Goal: Task Accomplishment & Management: Complete application form

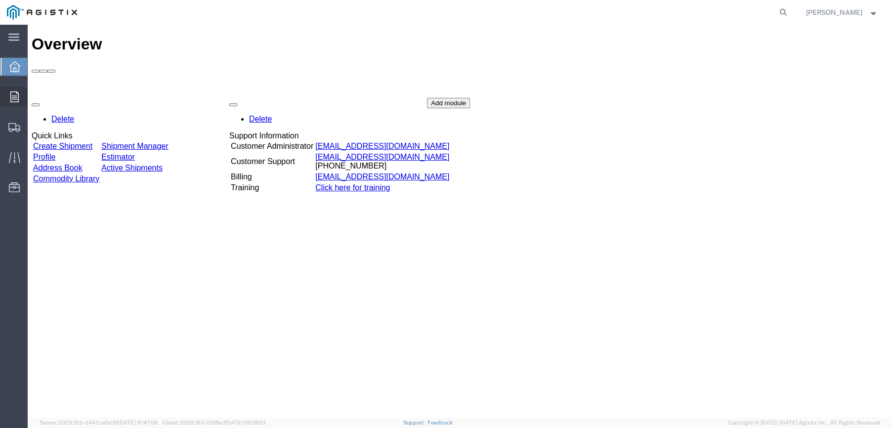
click at [14, 98] on icon at bounding box center [14, 96] width 8 height 11
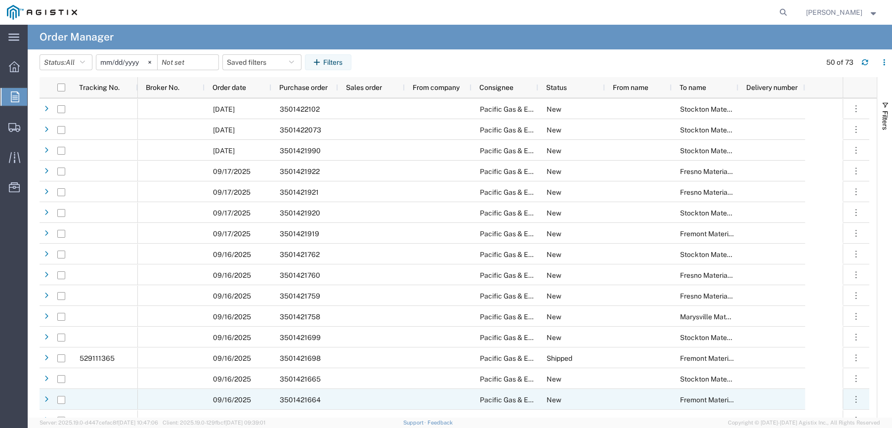
click at [290, 396] on span "3501421664" at bounding box center [300, 400] width 41 height 8
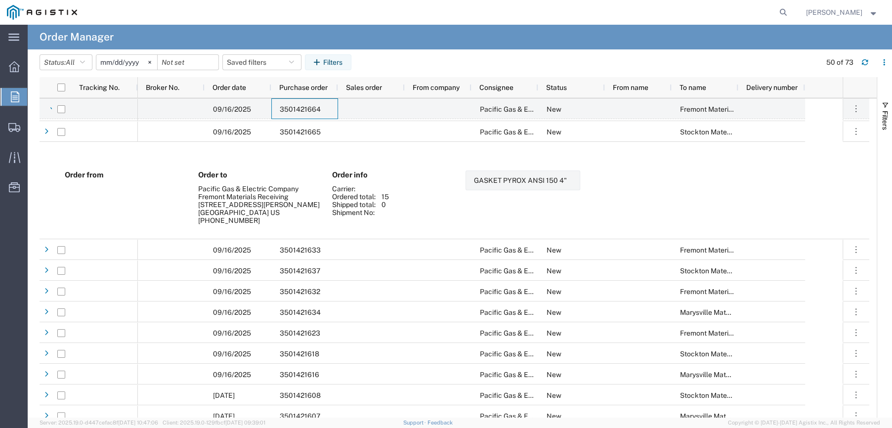
scroll to position [346, 0]
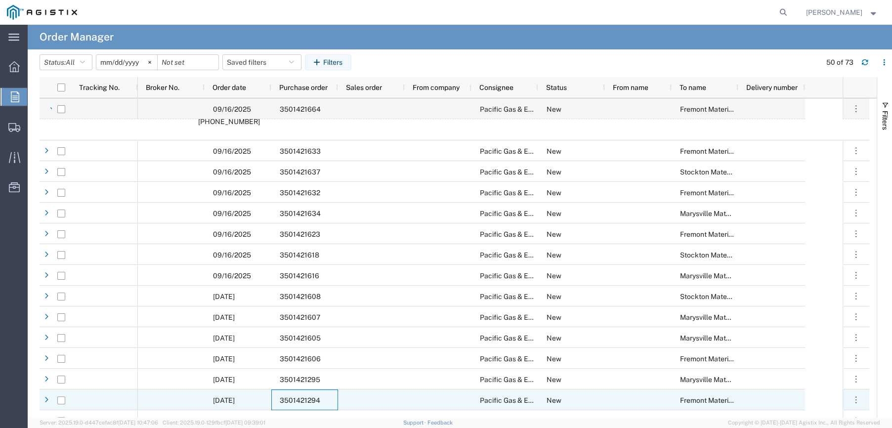
click at [297, 397] on span "3501421294" at bounding box center [300, 400] width 41 height 8
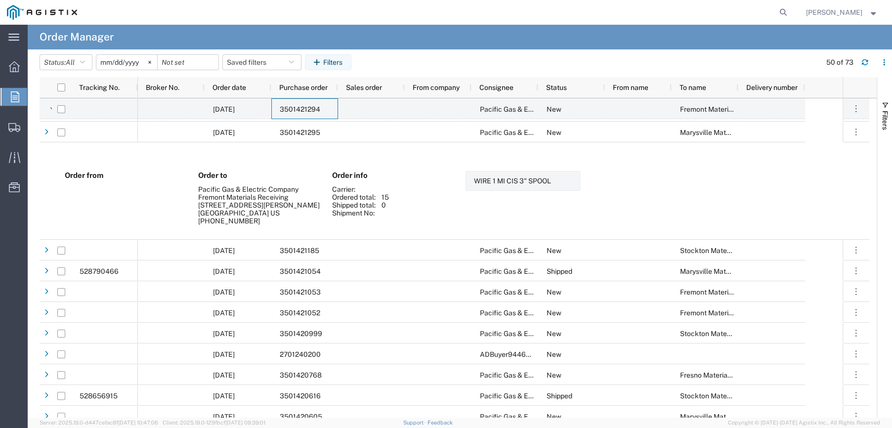
scroll to position [692, 0]
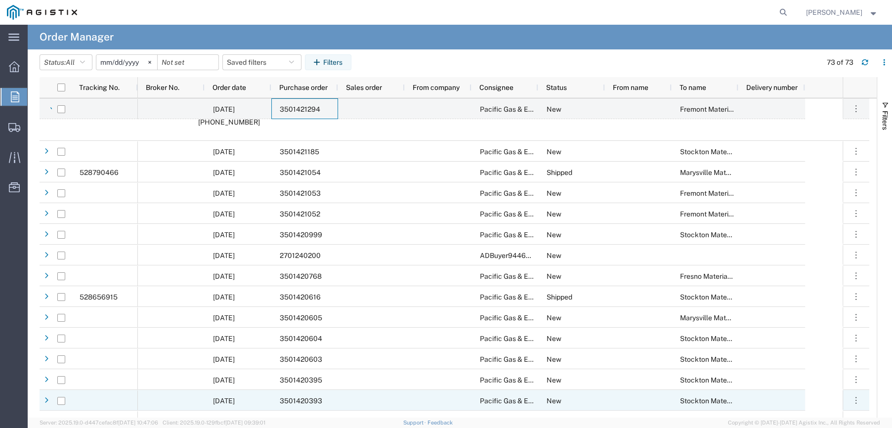
click at [299, 397] on span "3501420393" at bounding box center [301, 401] width 42 height 8
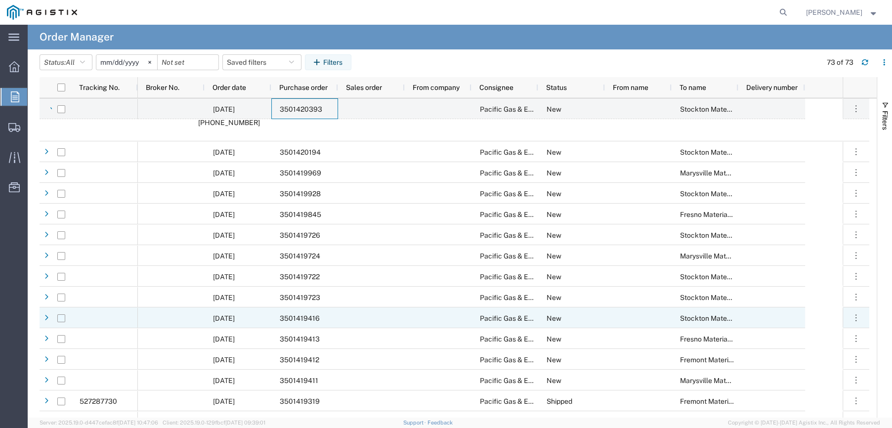
click at [64, 318] on input "Press Space to toggle row selection (unchecked)" at bounding box center [61, 318] width 8 height 8
checkbox input "true"
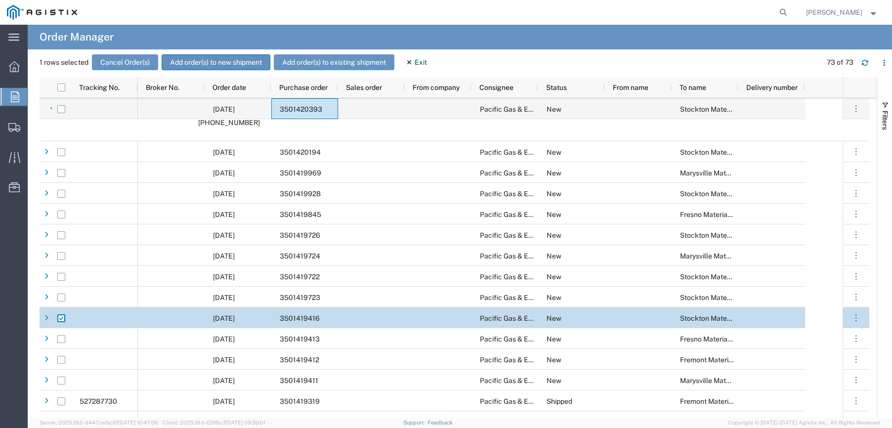
click at [174, 64] on button "Add order(s) to new shipment" at bounding box center [216, 62] width 109 height 16
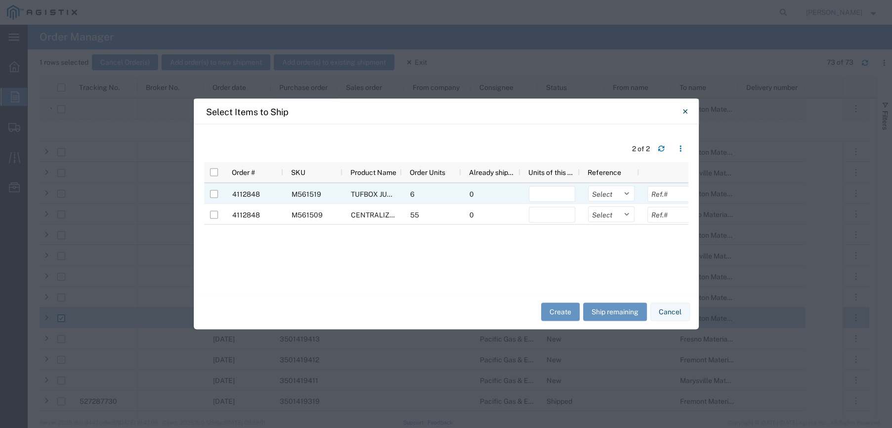
drag, startPoint x: 212, startPoint y: 195, endPoint x: 220, endPoint y: 202, distance: 10.8
click at [213, 195] on input "Press Space to toggle row selection (unchecked)" at bounding box center [214, 194] width 8 height 8
checkbox input "true"
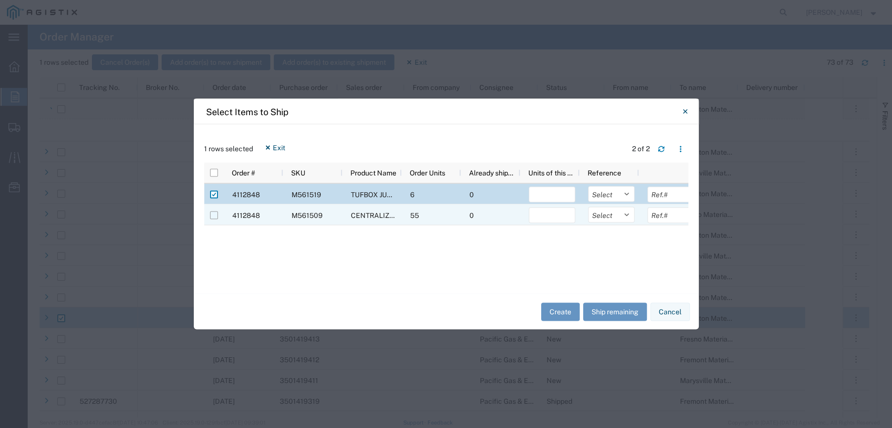
click at [216, 213] on input "Press Space to toggle row selection (unchecked)" at bounding box center [214, 215] width 8 height 8
checkbox input "true"
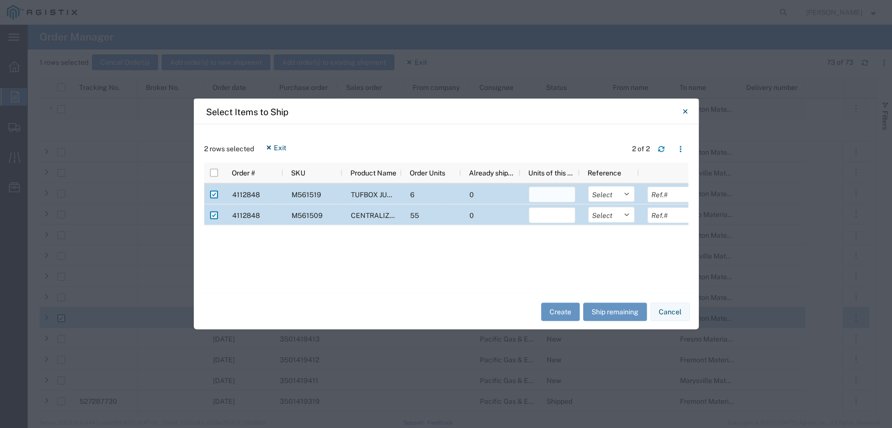
click at [541, 192] on input "number" at bounding box center [552, 195] width 46 height 16
type input "6"
click at [541, 213] on input "number" at bounding box center [552, 215] width 46 height 16
type input "55"
click at [626, 194] on select "Select Purchase Order Delivery Number" at bounding box center [611, 194] width 46 height 16
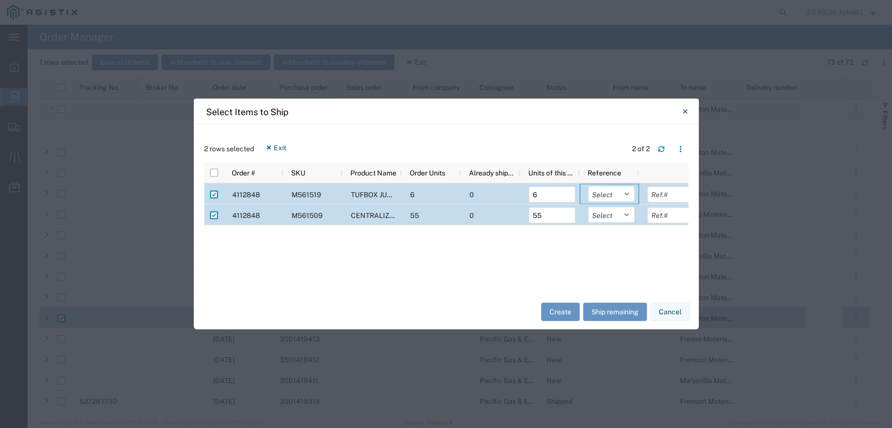
select select "PURCHORD"
click at [588, 186] on select "Select Purchase Order Delivery Number" at bounding box center [611, 194] width 46 height 16
click at [624, 213] on select "Select Purchase Order Delivery Number" at bounding box center [611, 215] width 46 height 16
select select "PURCHORD"
click at [588, 207] on select "Select Purchase Order Delivery Number" at bounding box center [611, 215] width 46 height 16
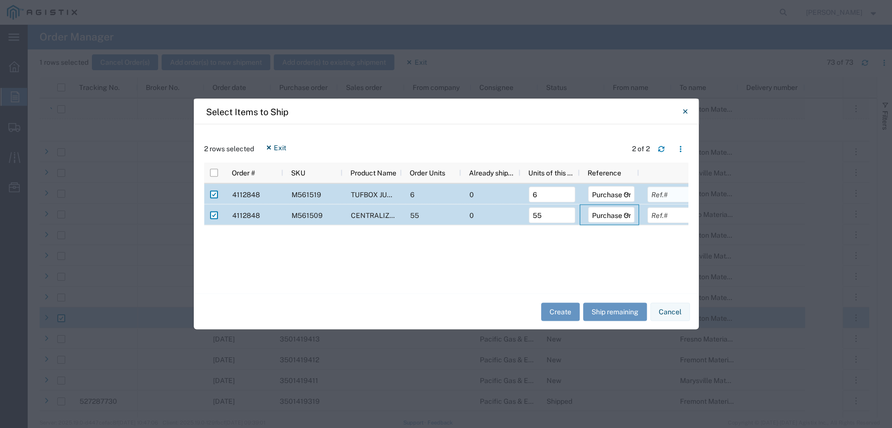
click at [662, 191] on input "text" at bounding box center [670, 195] width 46 height 16
type input "3501419416"
click at [656, 214] on input "text" at bounding box center [669, 215] width 46 height 16
type input "3501419416"
click at [549, 309] on button "Create" at bounding box center [560, 311] width 39 height 18
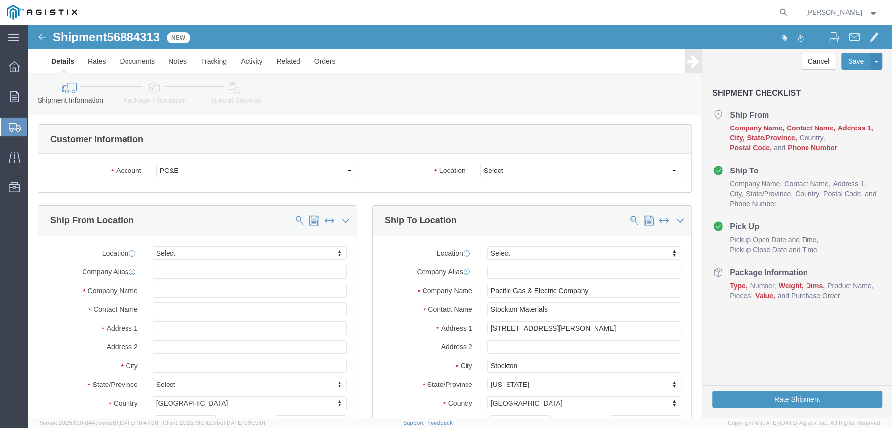
select select
click select "Select All Others [GEOGRAPHIC_DATA] [GEOGRAPHIC_DATA] [GEOGRAPHIC_DATA] [GEOGRA…"
select select "23082"
click select "Select All Others [GEOGRAPHIC_DATA] [GEOGRAPHIC_DATA] [GEOGRAPHIC_DATA] [GEOGRA…"
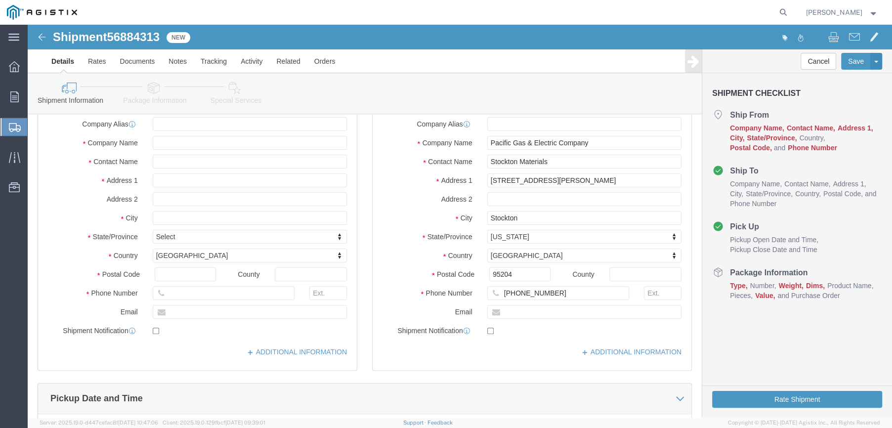
scroll to position [148, 0]
click input "text"
type input "FARWEST CO"
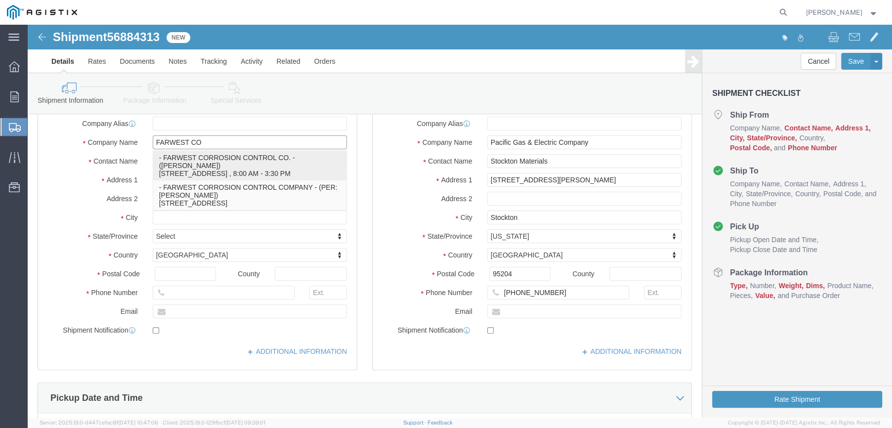
click p "- FARWEST CORROSION CONTROL CO. - ([PERSON_NAME]) [STREET_ADDRESS] , 8:00 AM - …"
select select "CA"
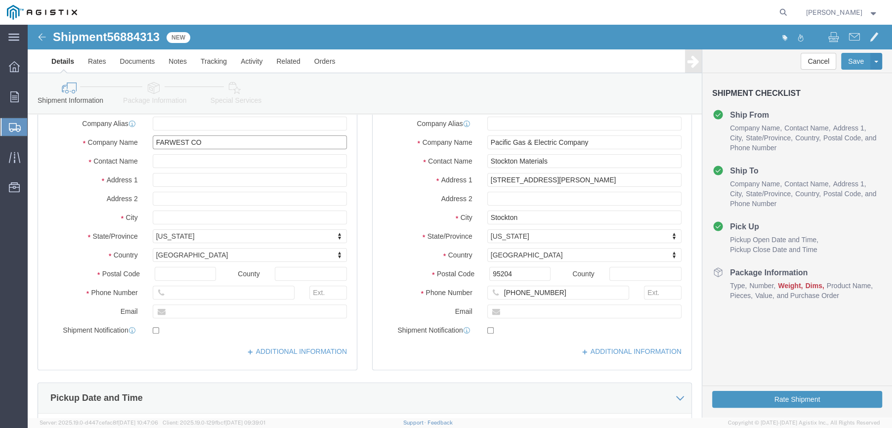
type input "FARWEST CORROSION CONTROL CO."
drag, startPoint x: 175, startPoint y: 137, endPoint x: 122, endPoint y: 137, distance: 52.4
click div
type input "[PERSON_NAME]"
drag, startPoint x: 523, startPoint y: 135, endPoint x: 459, endPoint y: 136, distance: 63.2
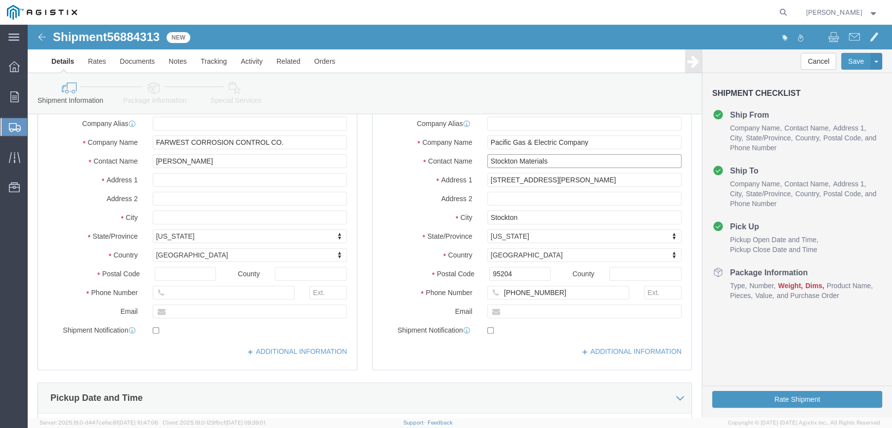
click input "Stockton Materials"
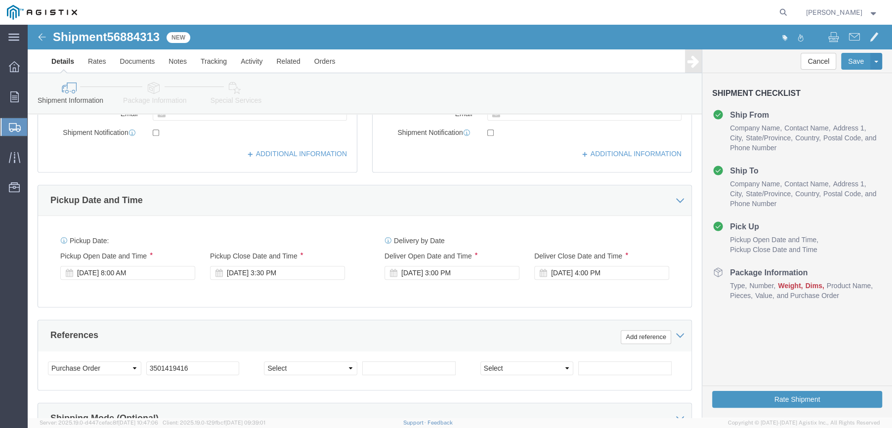
scroll to position [395, 0]
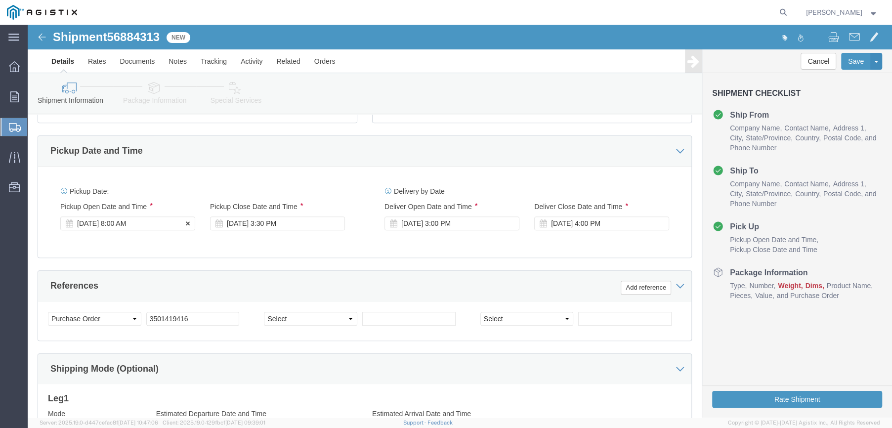
type input "RECEIVING DEPT"
click div "[DATE] 8:00 AM"
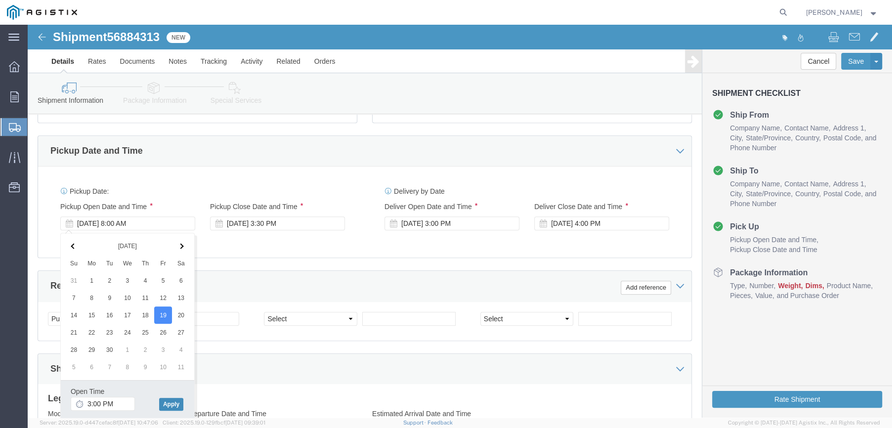
click button "Apply"
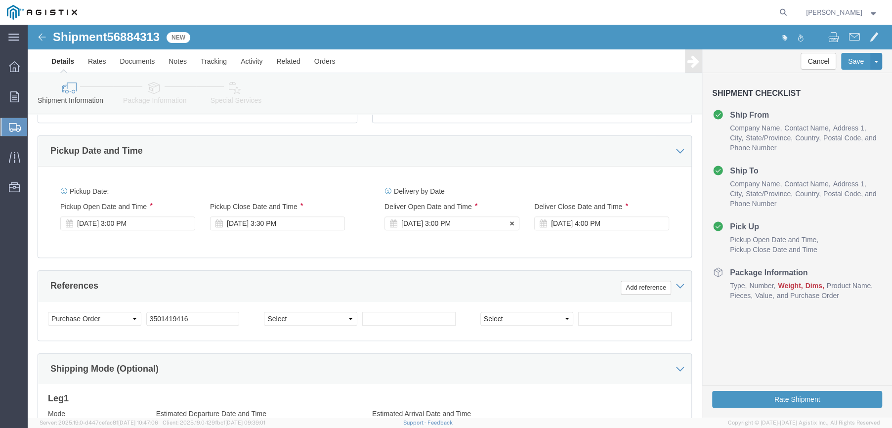
click div "[DATE] 3:00 PM"
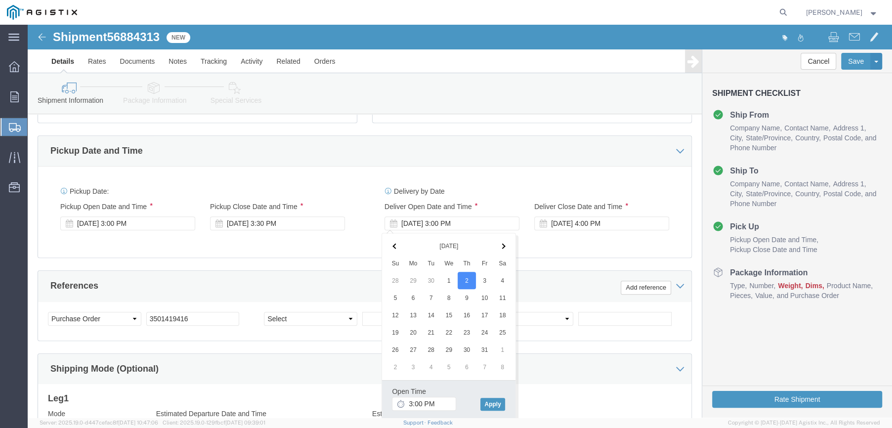
click th
click input "3:00 PM"
click input "8:00 PM"
type input "8:00 AM"
click button "Apply"
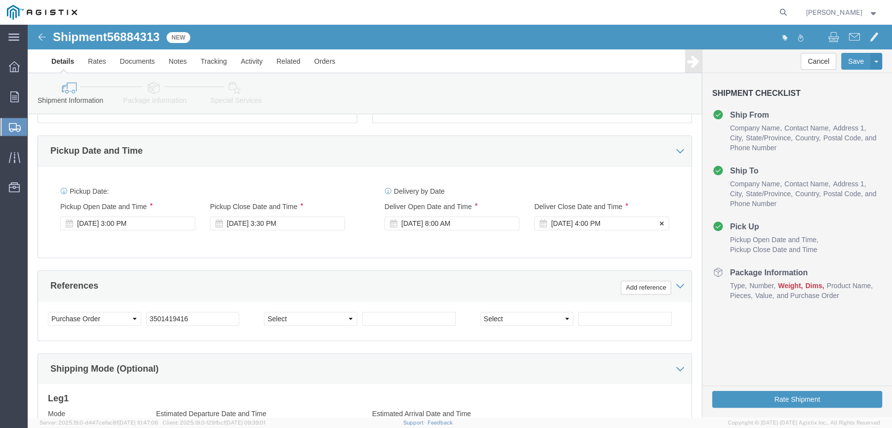
click div "[DATE] 4:00 PM"
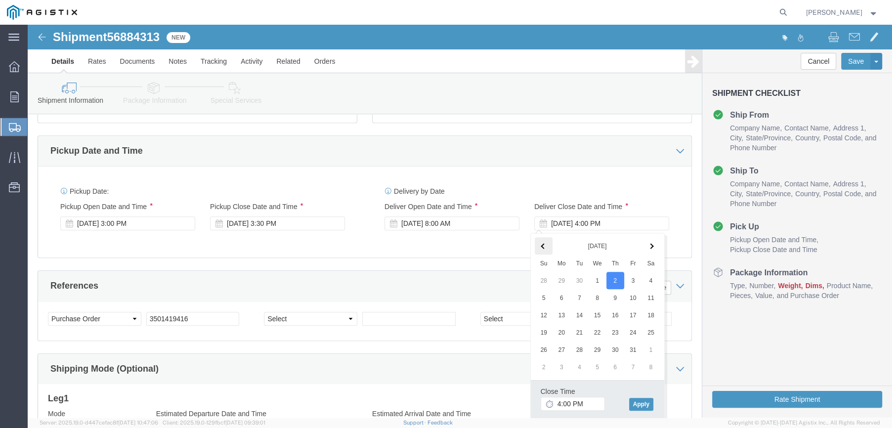
click span
click input "4:00 PM"
type input "3:00 PM"
click button "Apply"
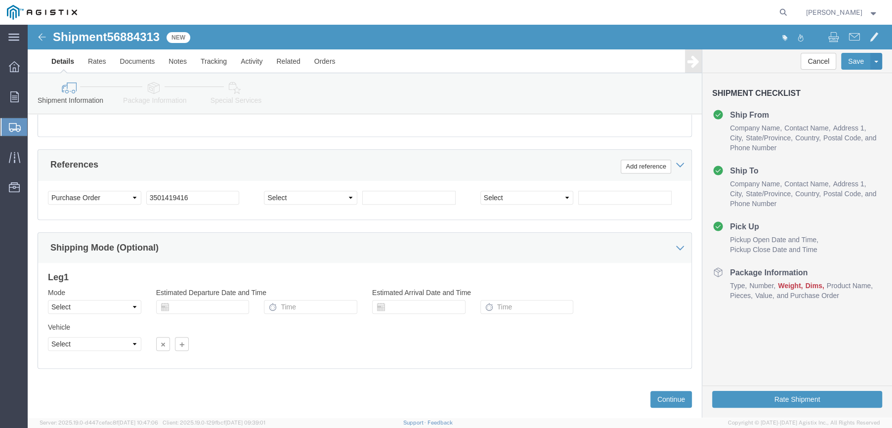
scroll to position [537, 0]
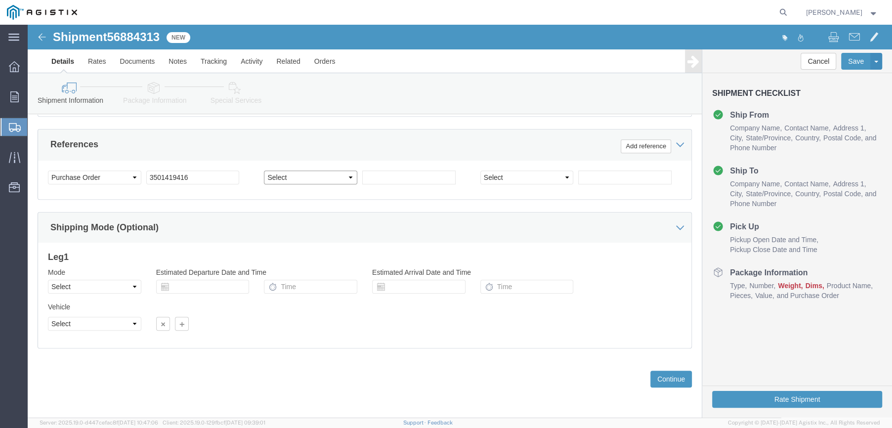
click select "Select Account Type Activity ID Airline Appointment Number ASN Batch Request # …"
select select "SALEORDR"
click select "Select Account Type Activity ID Airline Appointment Number ASN Batch Request # …"
click input "text"
type input "398433"
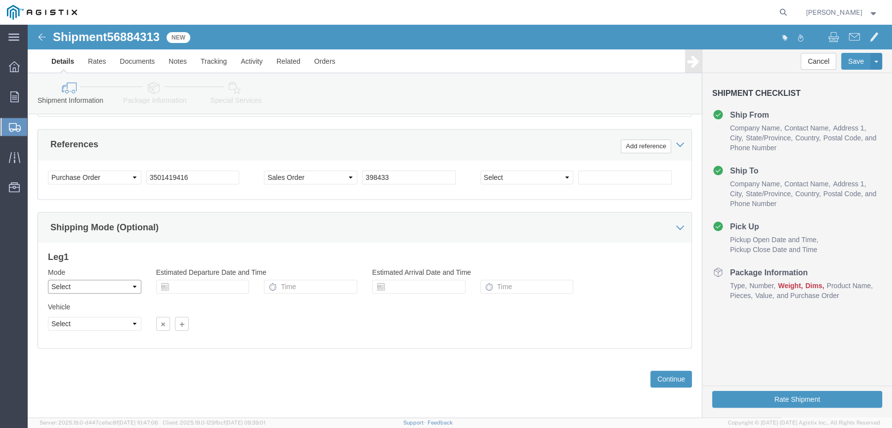
click select "Select Air Less than Truckload Multi-Leg Ocean Freight Rail Small Parcel Truckl…"
select select "LTL"
click select "Select Air Less than Truckload Multi-Leg Ocean Freight Rail Small Parcel Truckl…"
click button "Continue"
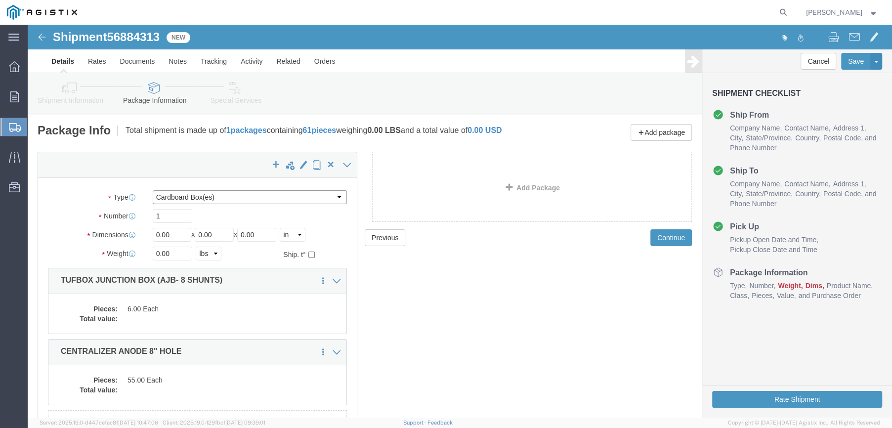
click select "Select Bulk Bundle(s) Cardboard Box(es) Carton(s) Crate(s) Drum(s) (Fiberboard)…"
select select "PONS"
click select "Select Bulk Bundle(s) Cardboard Box(es) Carton(s) Crate(s) Drum(s) (Fiberboard)…"
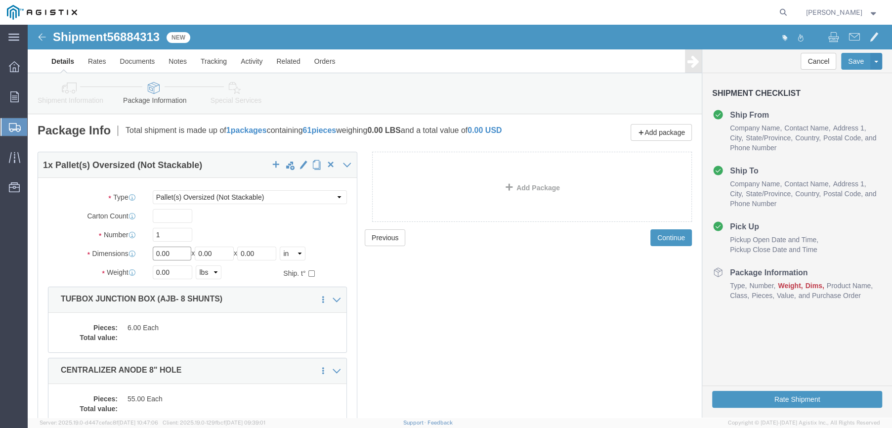
drag, startPoint x: 145, startPoint y: 234, endPoint x: 125, endPoint y: 236, distance: 19.9
click input "0.00"
type input "73"
type input "36"
type input "24"
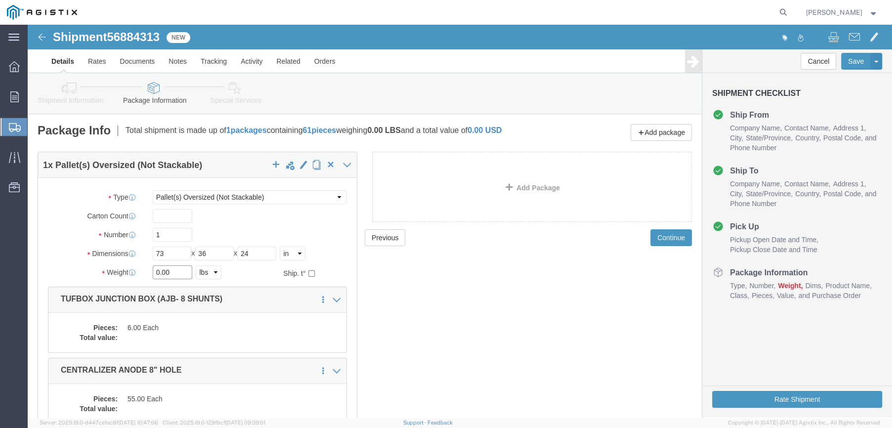
drag, startPoint x: 145, startPoint y: 250, endPoint x: 122, endPoint y: 257, distance: 23.9
click div "0.00 Select kgs lbs"
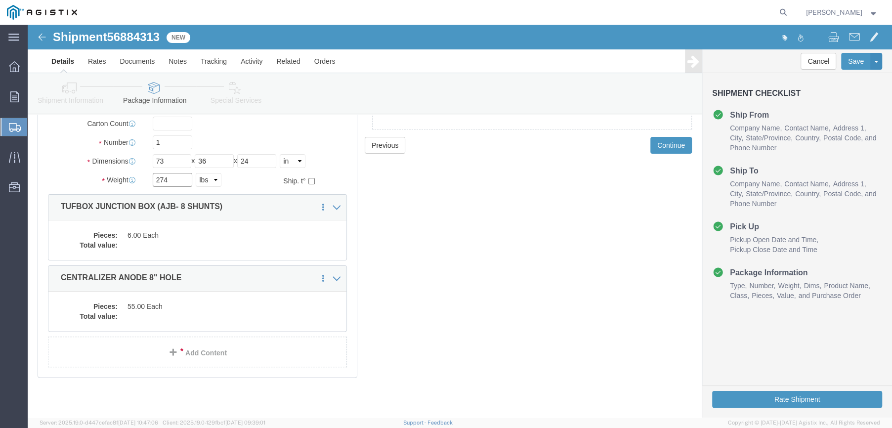
scroll to position [99, 0]
type input "274"
click dd "6.00 Each"
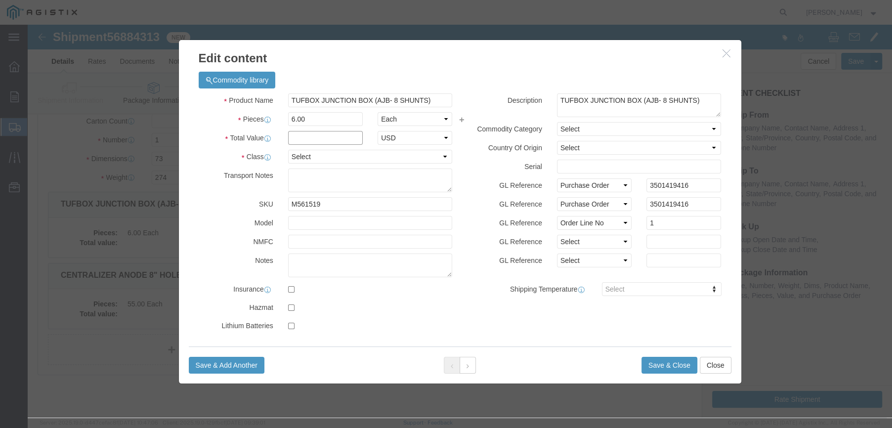
click input "text"
type input "4,634.94"
click select "Select 50 55 60 65 70 85 92.5 100 125 175 250 300 400"
select select "70"
click select "Select 50 55 60 65 70 85 92.5 100 125 175 250 300 400"
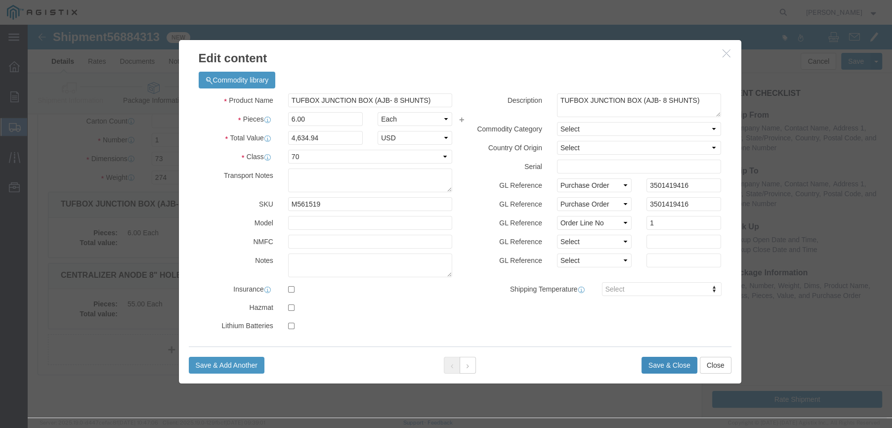
click button "Save & Close"
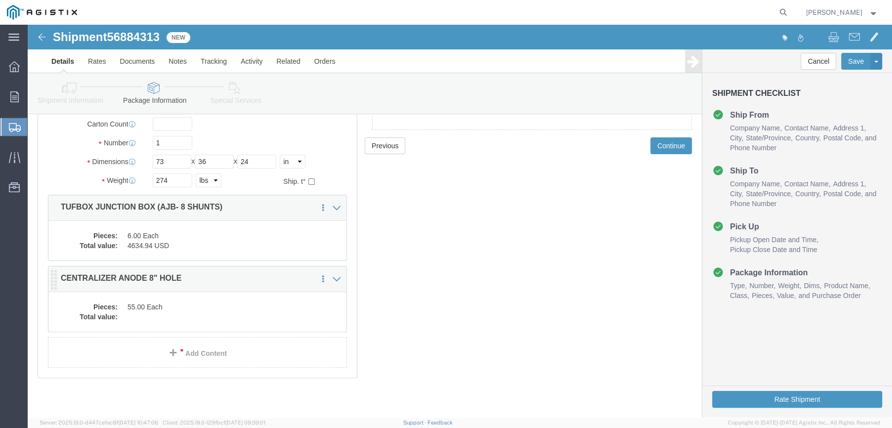
click dd "55.00 Each"
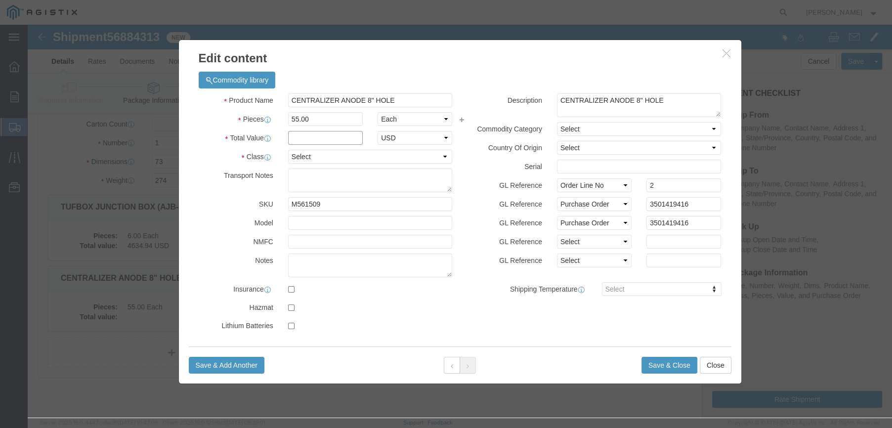
click input "text"
type input "1,320"
